Goal: Task Accomplishment & Management: Manage account settings

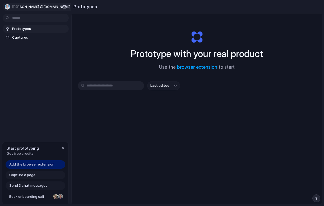
click at [48, 6] on span "[PERSON_NAME] @[DOMAIN_NAME]" at bounding box center [41, 6] width 58 height 5
click at [26, 21] on li "Settings" at bounding box center [26, 19] width 44 height 8
click at [62, 148] on div "button" at bounding box center [63, 148] width 4 height 4
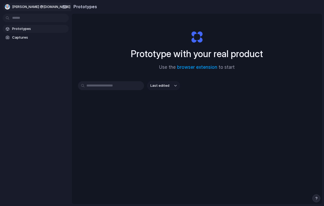
click at [31, 8] on span "[PERSON_NAME] @[DOMAIN_NAME]" at bounding box center [41, 6] width 58 height 5
click at [18, 20] on span "Settings" at bounding box center [19, 18] width 15 height 5
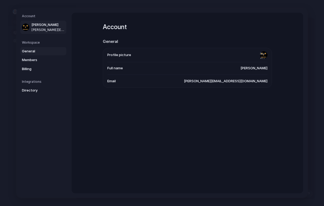
click at [30, 52] on span "General" at bounding box center [39, 51] width 34 height 5
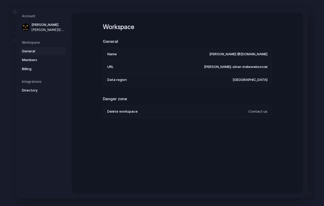
click at [142, 81] on li "Data region [GEOGRAPHIC_DATA]" at bounding box center [187, 80] width 160 height 13
click at [251, 80] on span "[GEOGRAPHIC_DATA]" at bounding box center [250, 79] width 35 height 5
click at [113, 40] on h2 "General" at bounding box center [187, 42] width 169 height 6
click at [33, 60] on span "Members" at bounding box center [39, 59] width 34 height 5
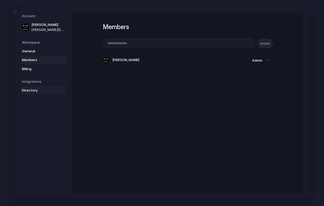
click at [29, 93] on span "Directory" at bounding box center [39, 90] width 34 height 5
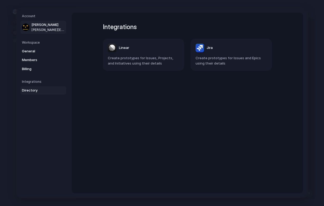
click at [37, 29] on span "[PERSON_NAME][EMAIL_ADDRESS][DOMAIN_NAME]" at bounding box center [48, 30] width 34 height 5
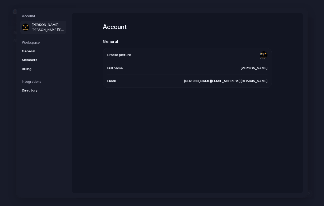
click at [282, 30] on div "Account General Profile picture Full name [PERSON_NAME] Email [PERSON_NAME][EMA…" at bounding box center [188, 103] width 232 height 181
click at [296, 19] on div "Account General Profile picture Full name [PERSON_NAME] Email [PERSON_NAME][EMA…" at bounding box center [188, 103] width 232 height 181
